Goal: Check status: Check status

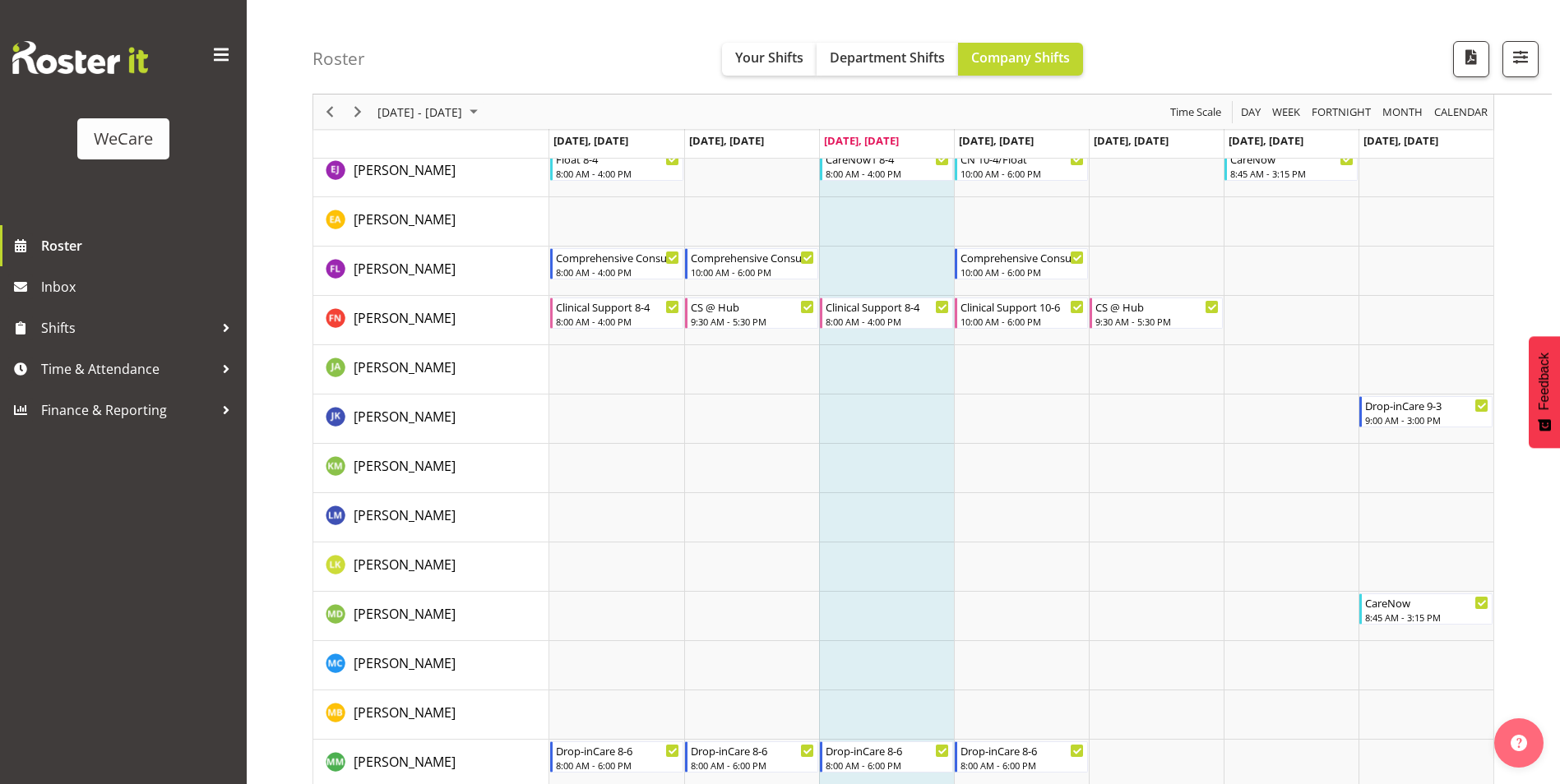
scroll to position [5168, 0]
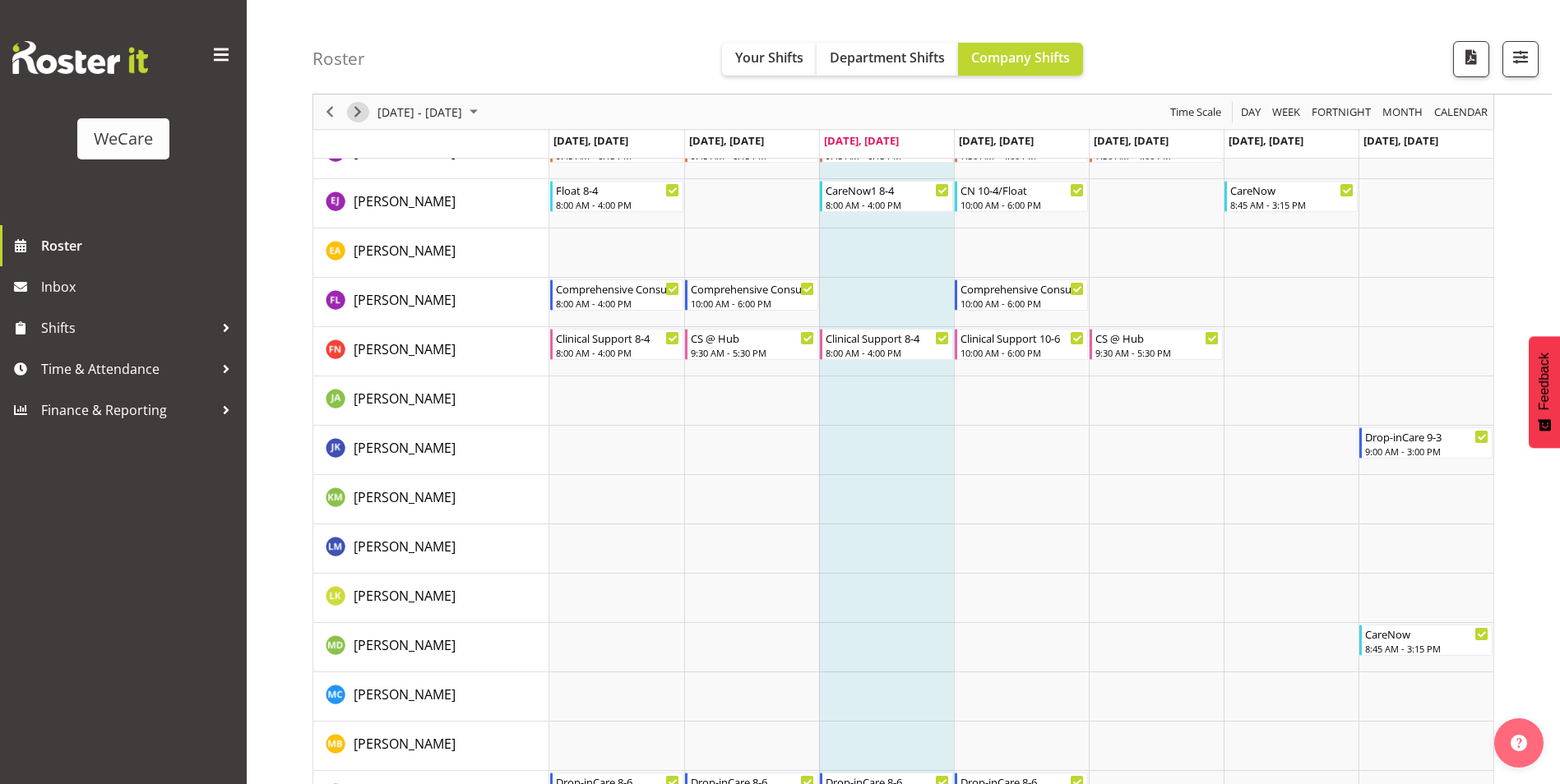
click at [353, 112] on span "Next" at bounding box center [358, 112] width 20 height 21
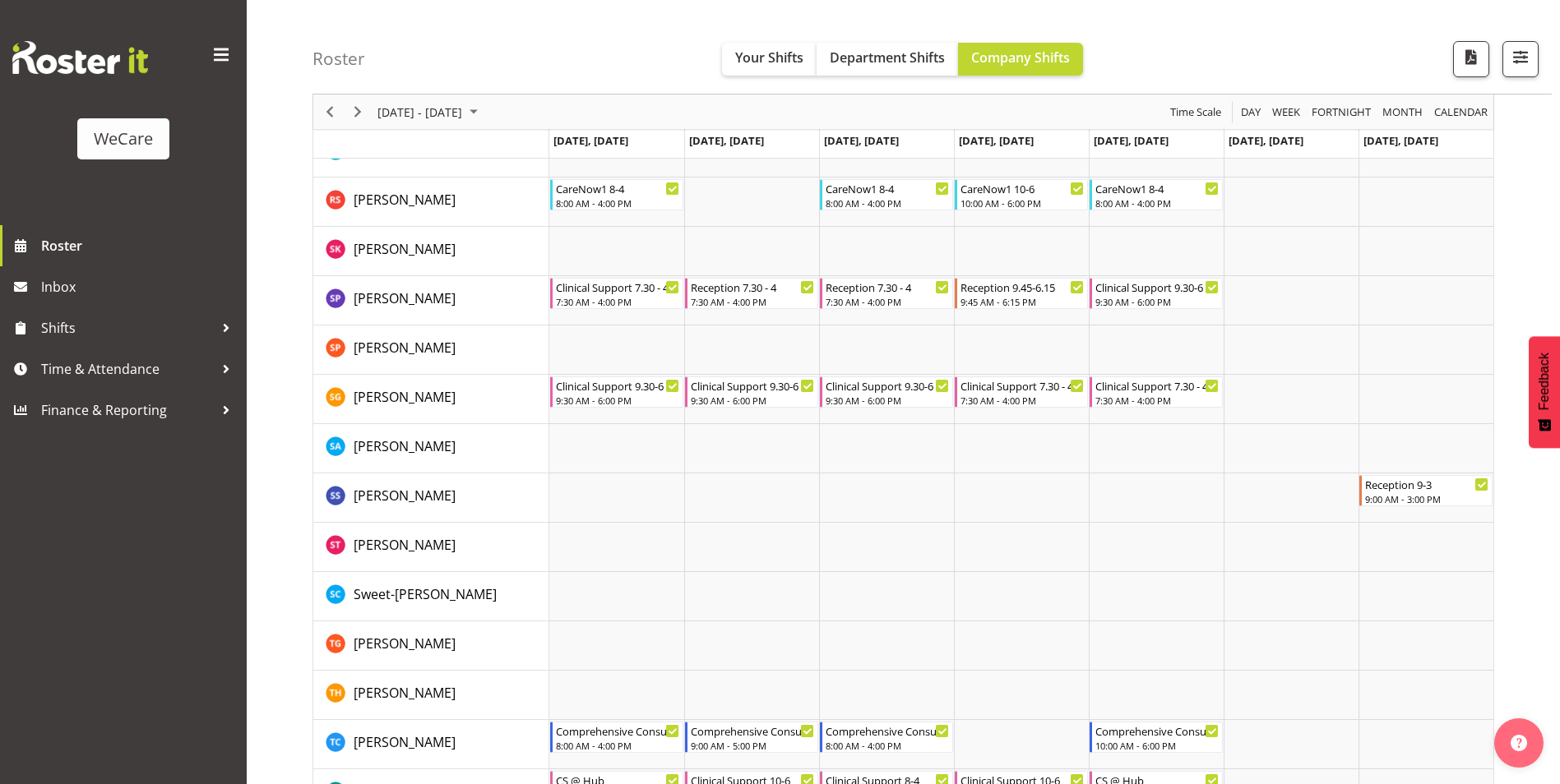
scroll to position [6318, 0]
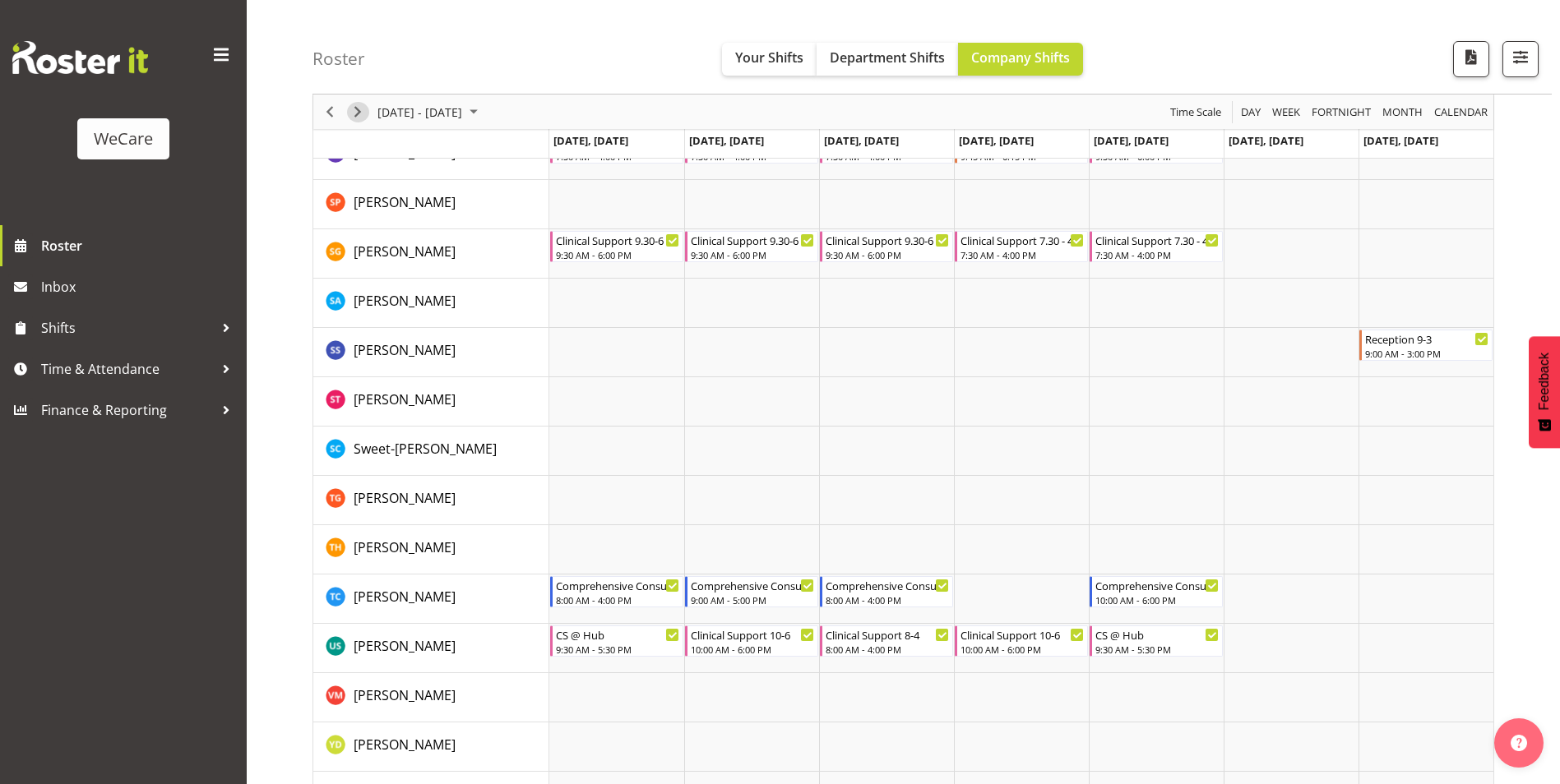
click at [360, 112] on span "Next" at bounding box center [358, 112] width 20 height 21
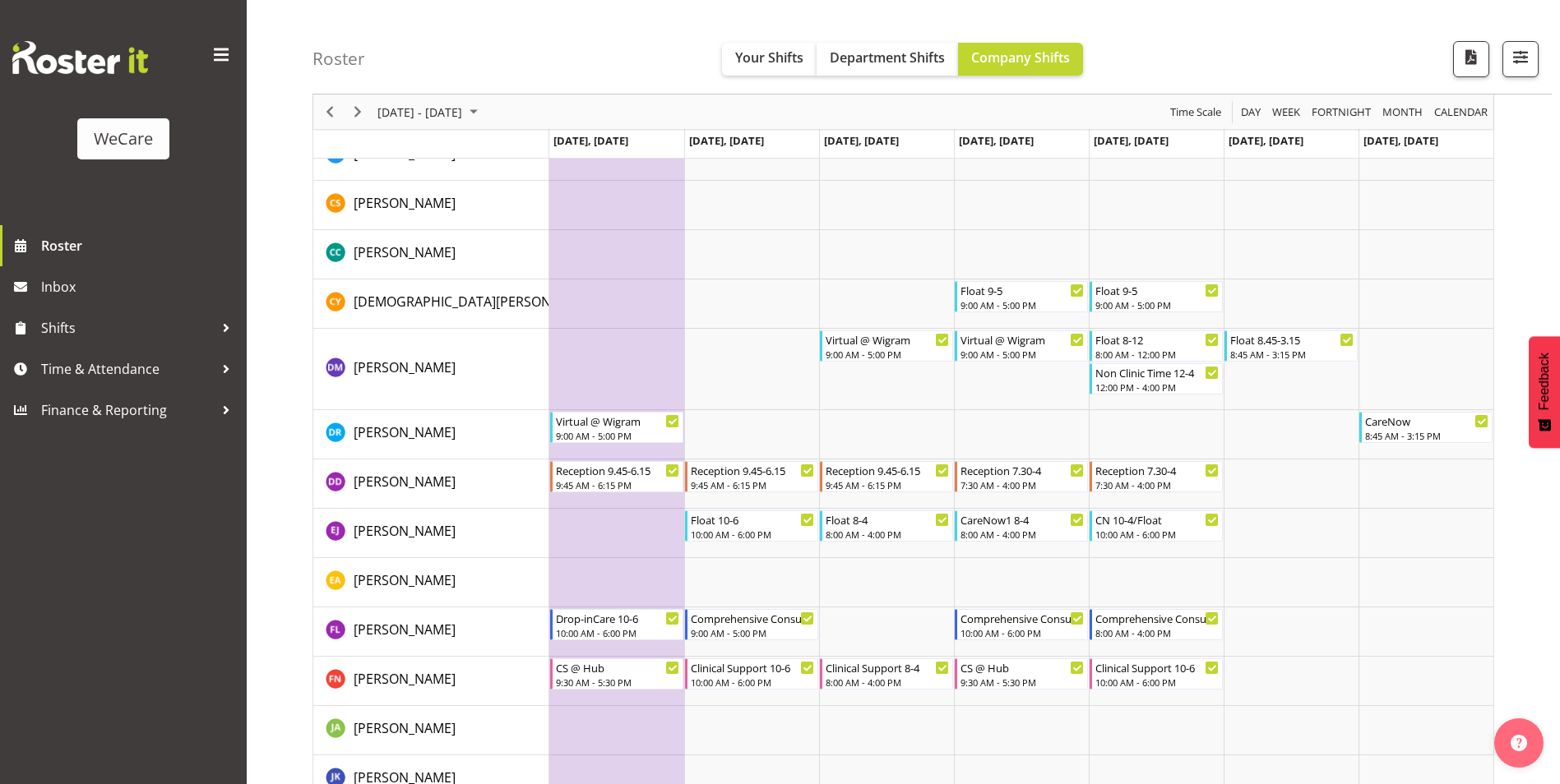
scroll to position [4757, 0]
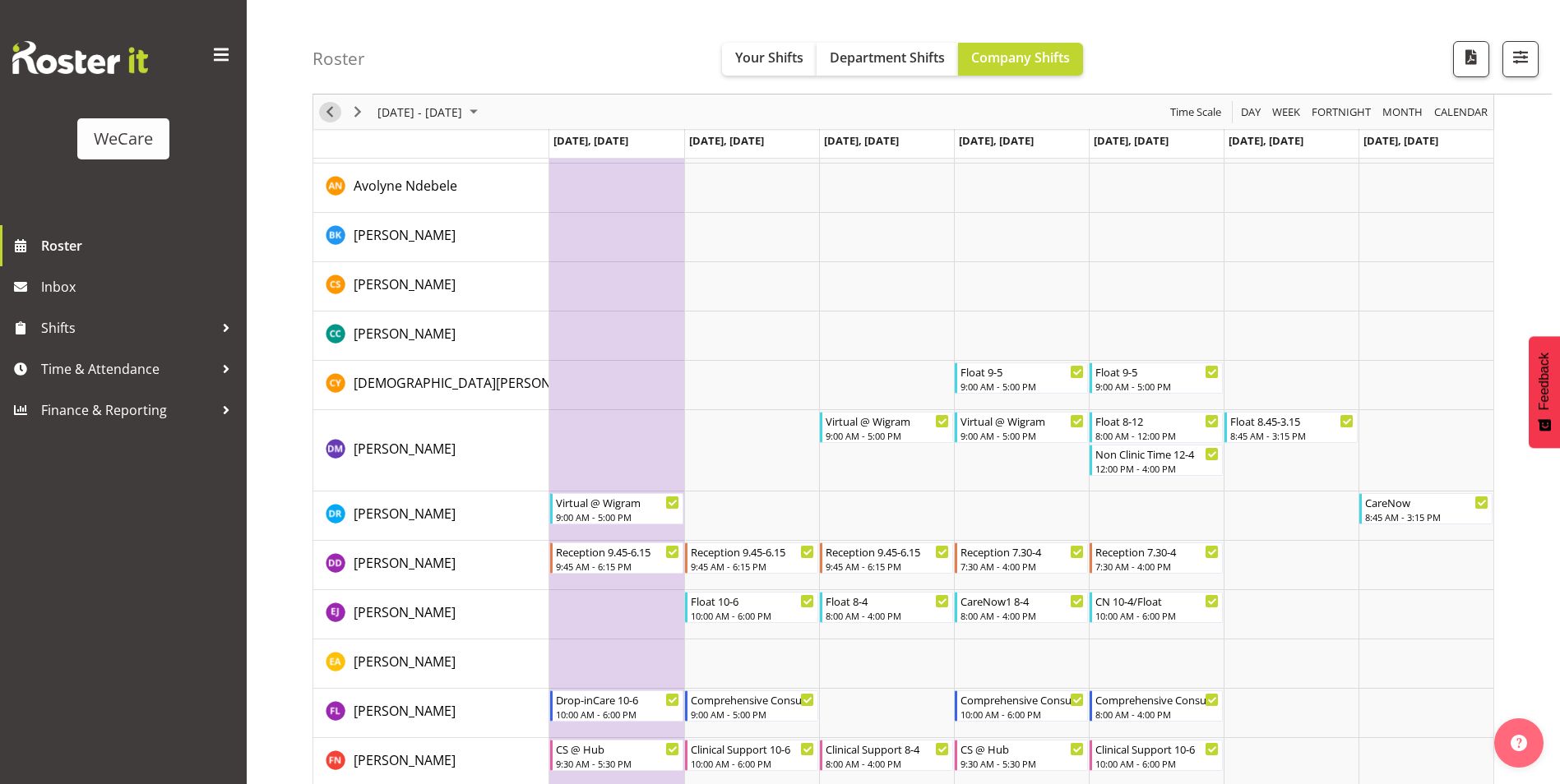
click at [325, 116] on span "Previous" at bounding box center [330, 112] width 20 height 21
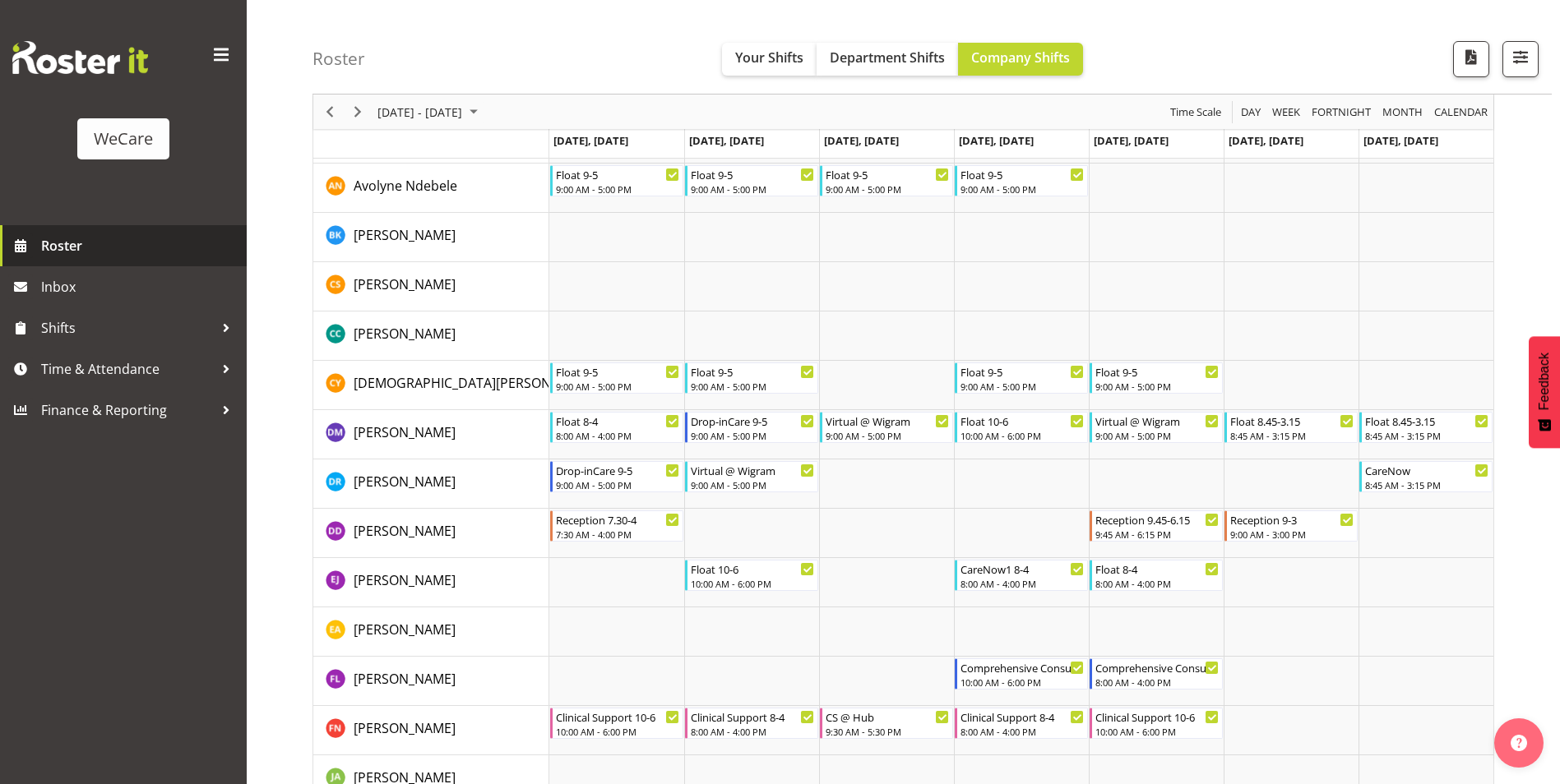
click at [55, 241] on span "Roster" at bounding box center [140, 245] width 198 height 24
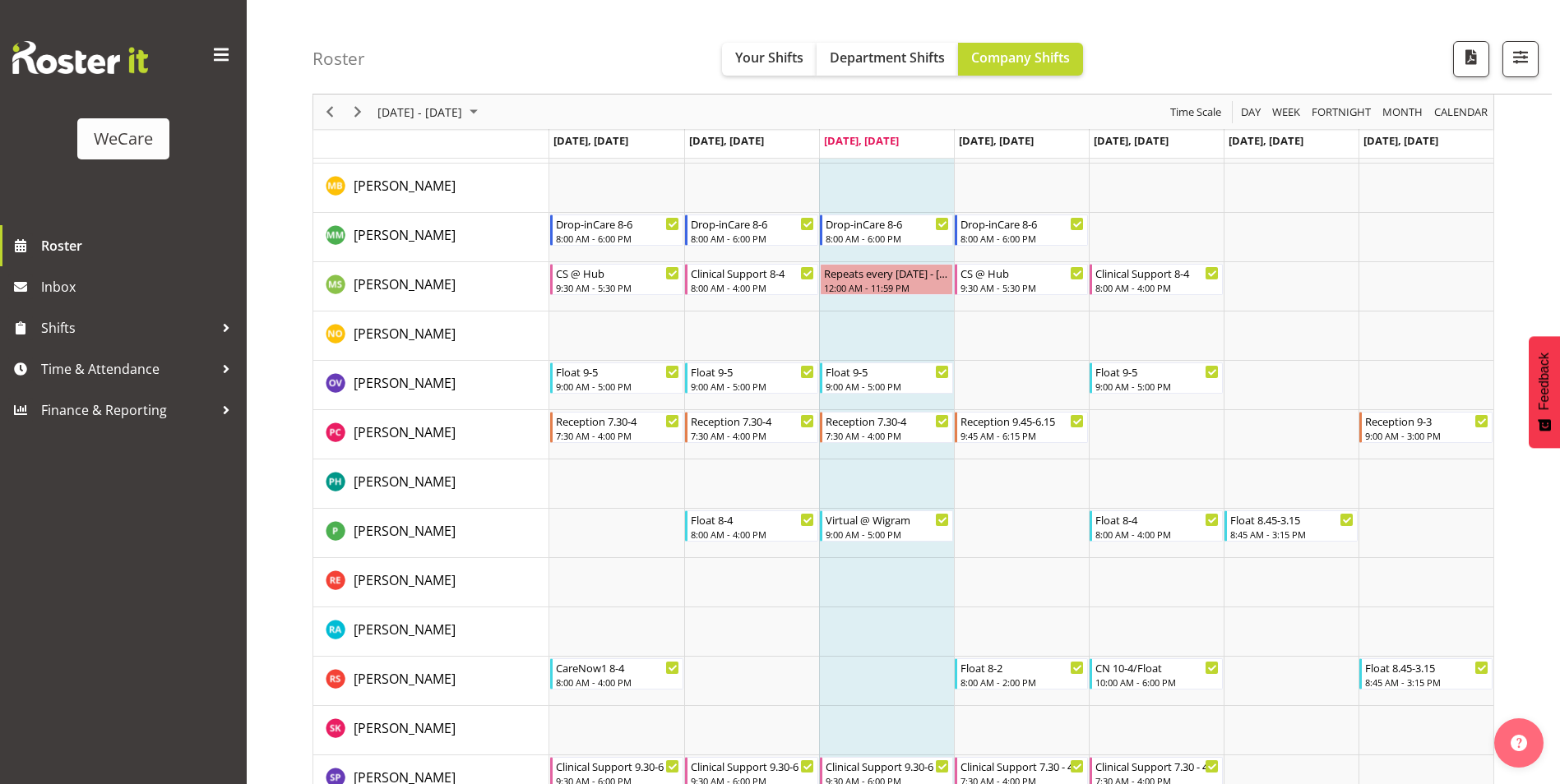
scroll to position [5754, 0]
